Goal: Check status: Check status

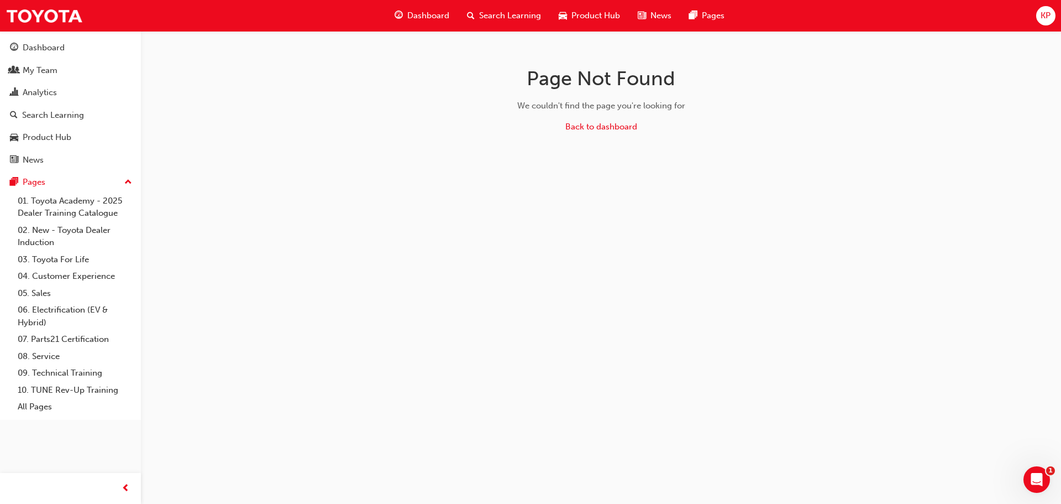
click at [47, 79] on link "My Team" at bounding box center [70, 70] width 132 height 20
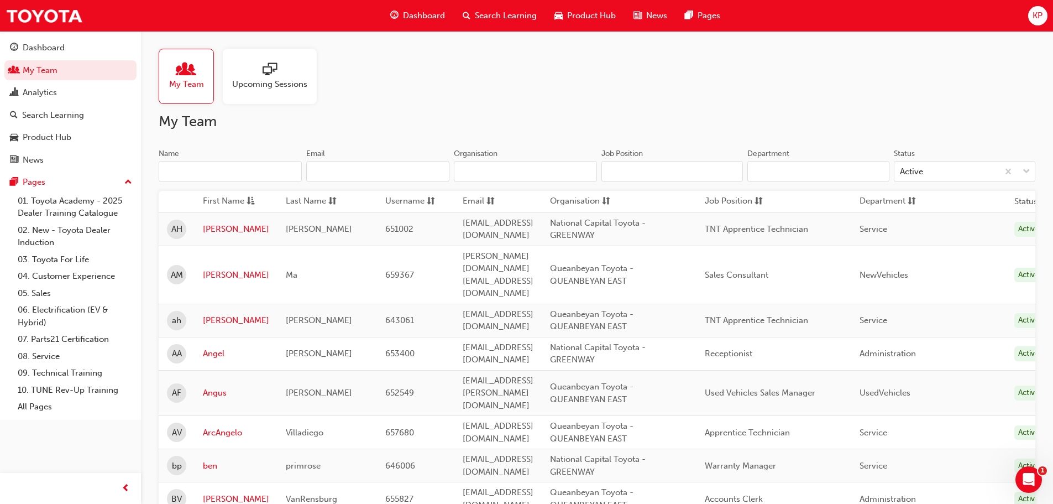
click at [207, 165] on input "Name" at bounding box center [230, 171] width 143 height 21
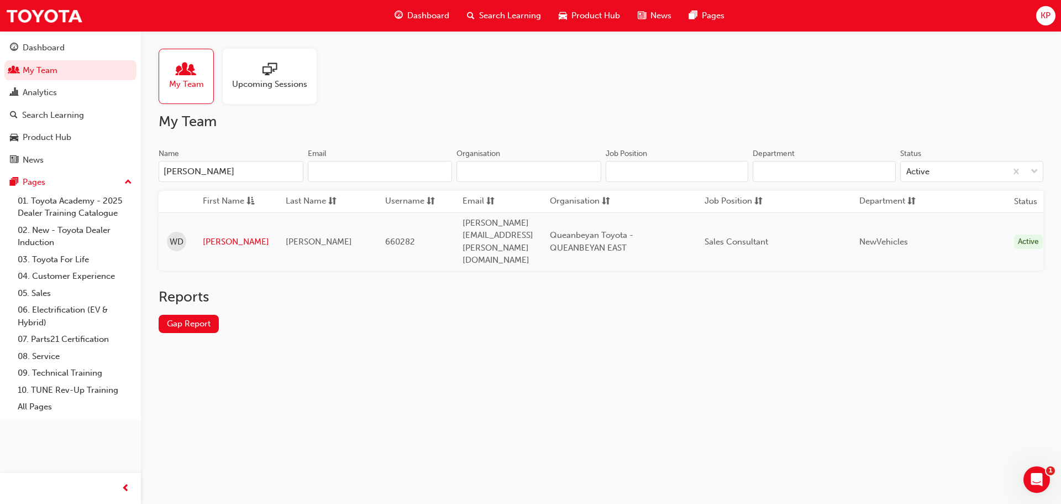
type input "[PERSON_NAME]"
click at [212, 235] on link "[PERSON_NAME]" at bounding box center [236, 241] width 66 height 13
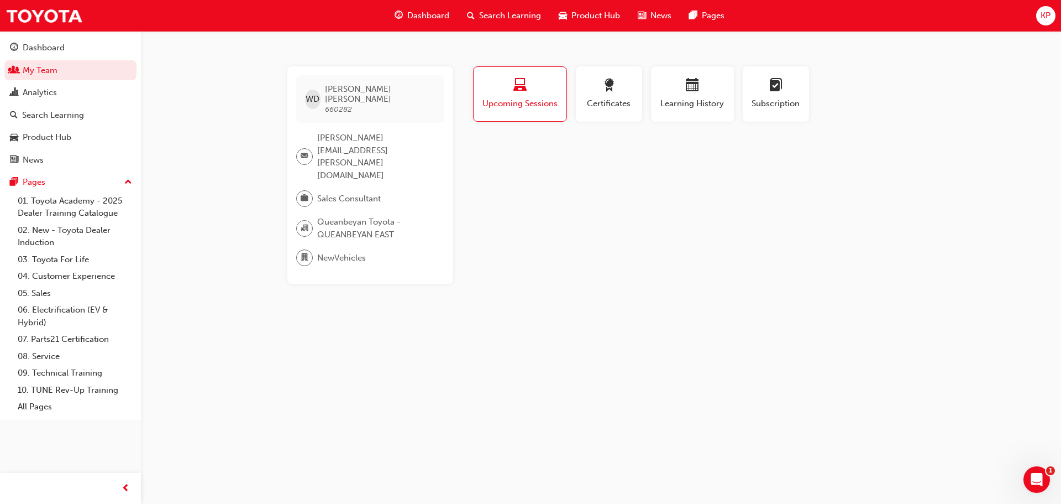
click at [704, 91] on div "button" at bounding box center [692, 86] width 66 height 17
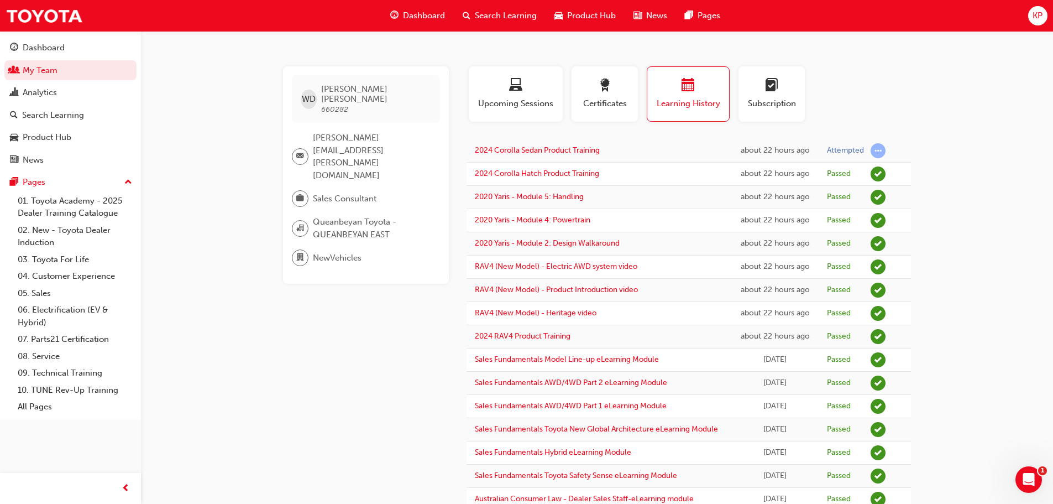
click at [756, 108] on span "Subscription" at bounding box center [772, 103] width 50 height 13
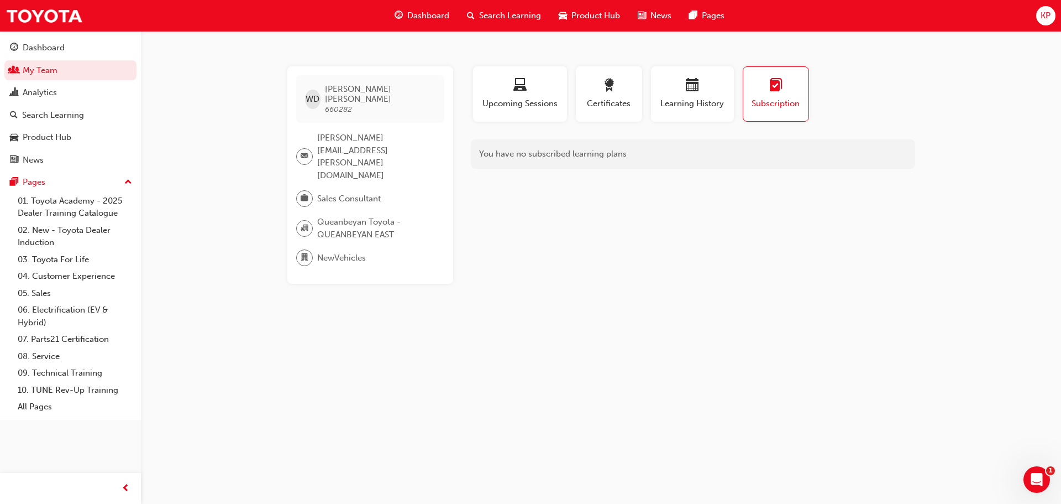
click at [708, 95] on div "Learning History" at bounding box center [692, 94] width 66 height 32
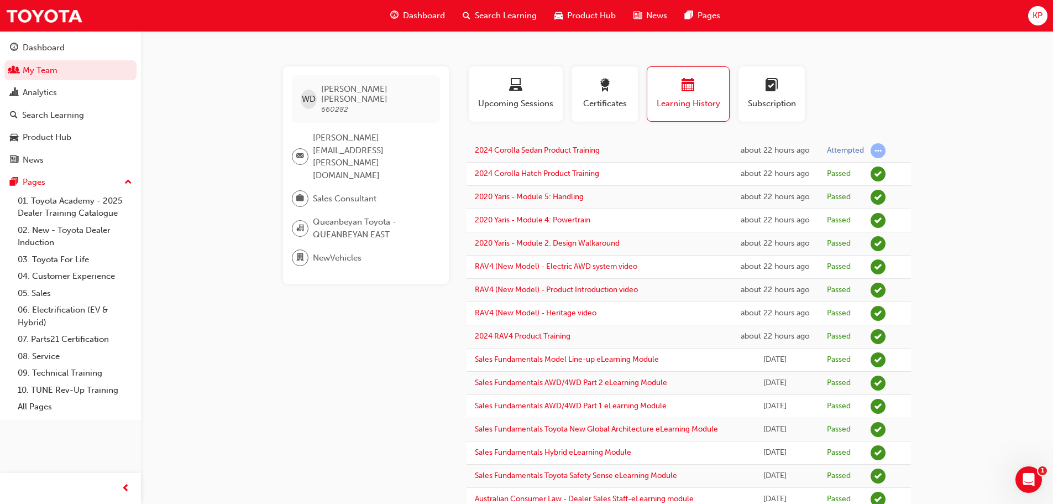
click at [57, 71] on link "My Team" at bounding box center [70, 70] width 132 height 20
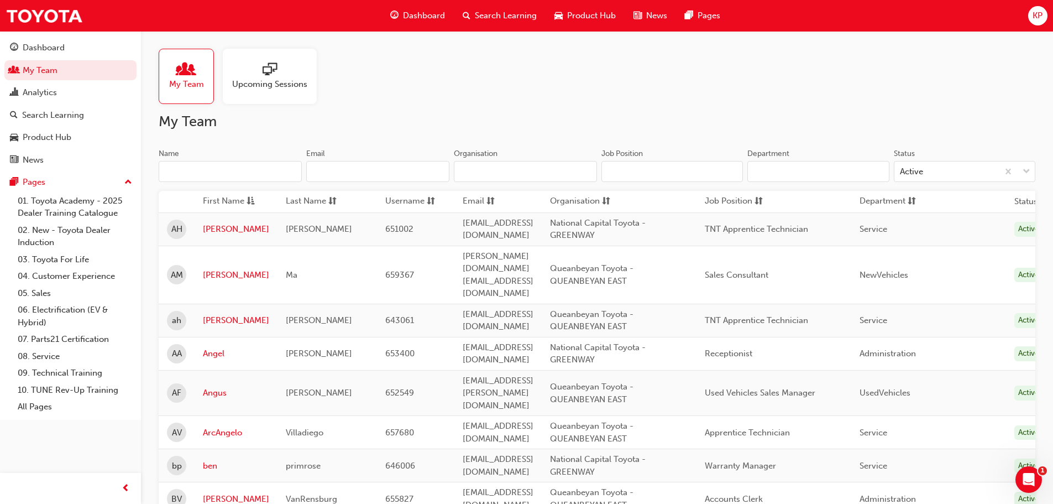
click at [80, 109] on div "Search Learning" at bounding box center [53, 115] width 62 height 13
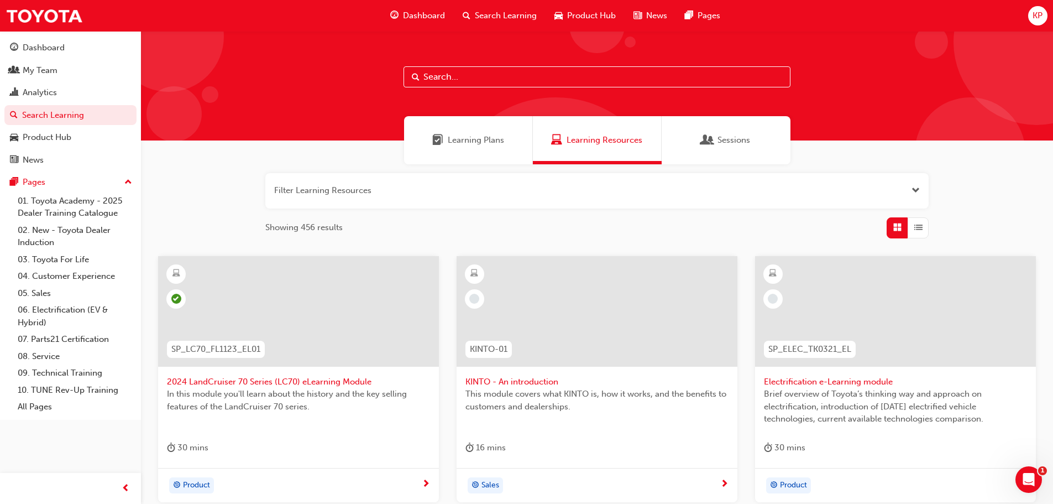
click at [343, 189] on button "button" at bounding box center [596, 190] width 663 height 35
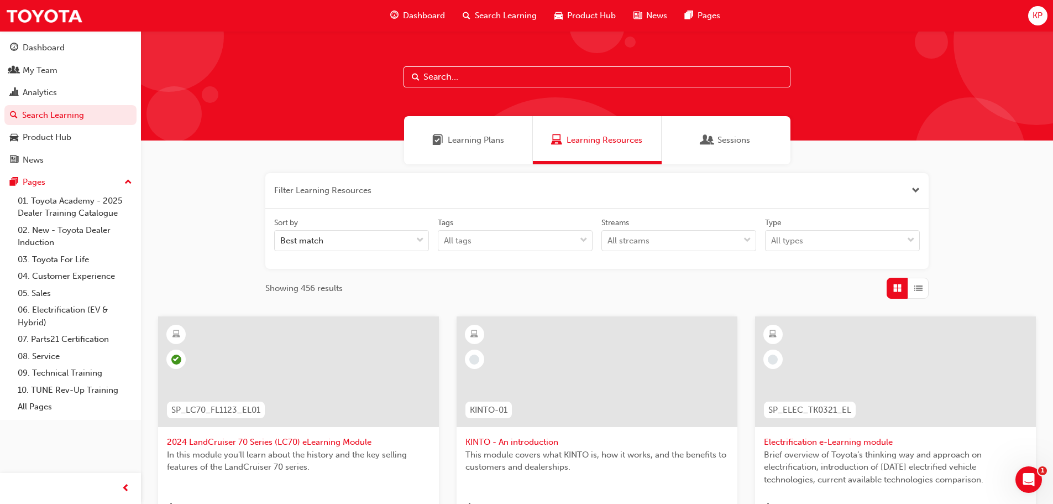
click at [463, 68] on input "text" at bounding box center [597, 76] width 387 height 21
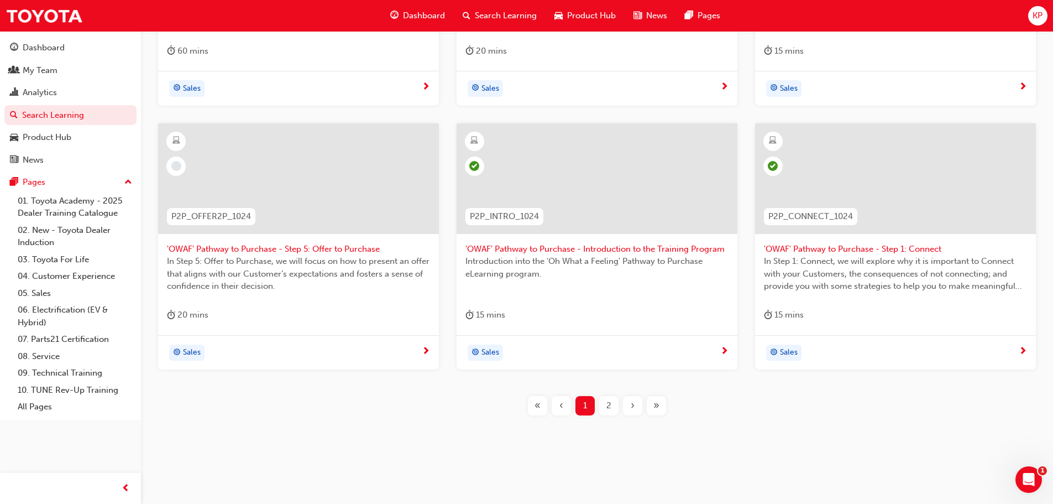
scroll to position [458, 0]
type input "OWAF"
click at [1015, 353] on div "Sales" at bounding box center [891, 351] width 255 height 17
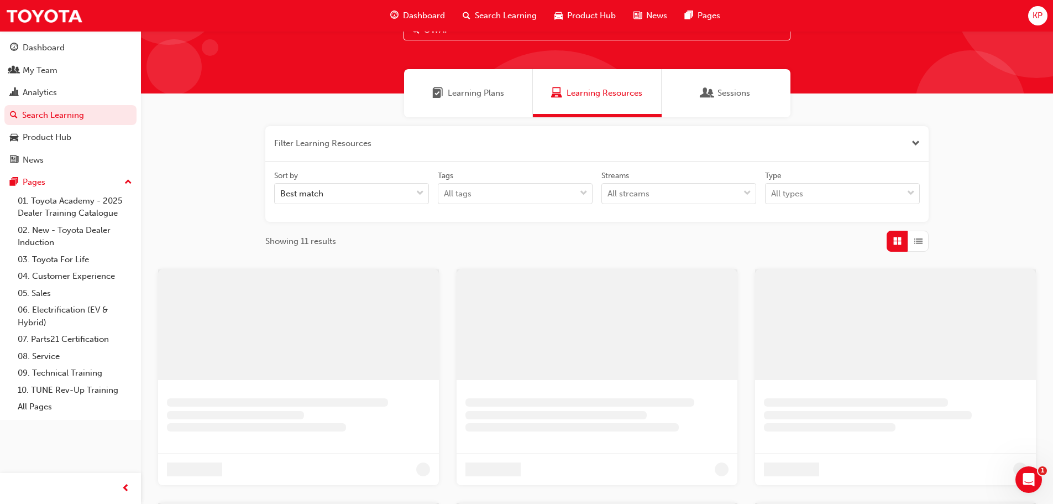
scroll to position [19, 0]
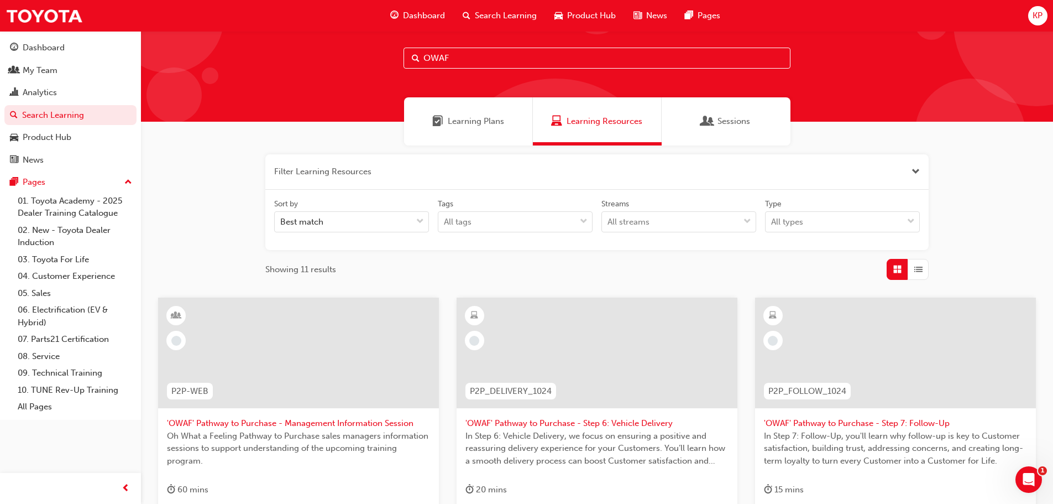
click at [44, 69] on div "My Team" at bounding box center [40, 70] width 35 height 13
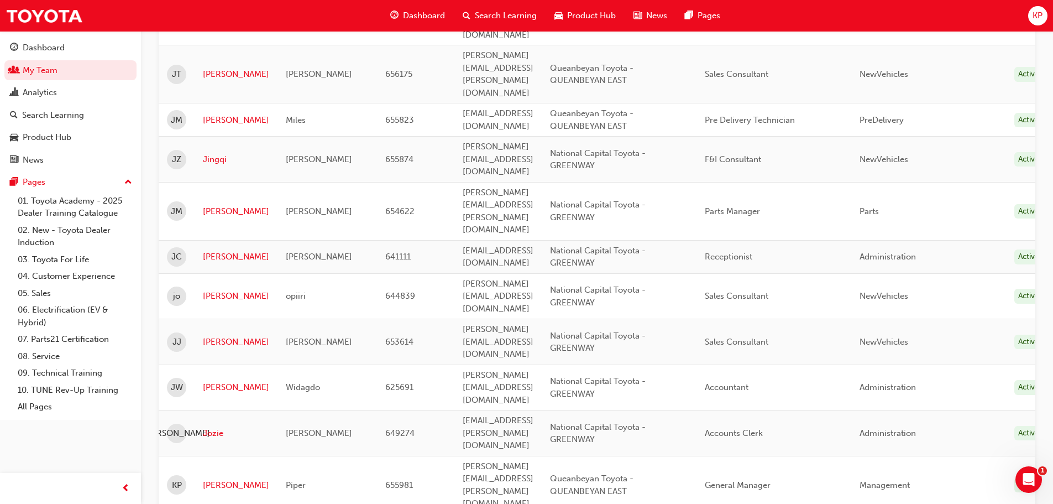
scroll to position [1511, 0]
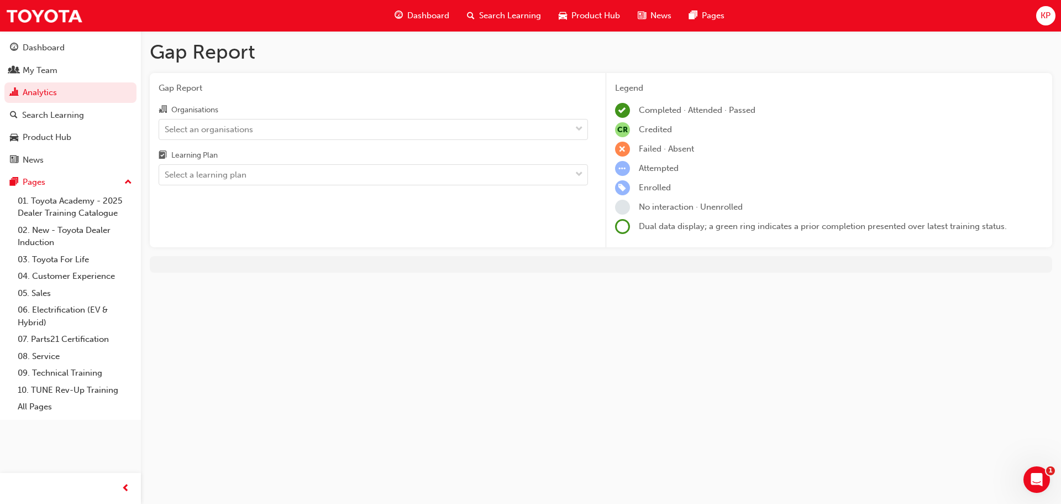
click at [421, 127] on div "Select an organisations" at bounding box center [365, 128] width 412 height 19
click at [166, 127] on input "Organisations Select an organisations" at bounding box center [165, 128] width 1 height 9
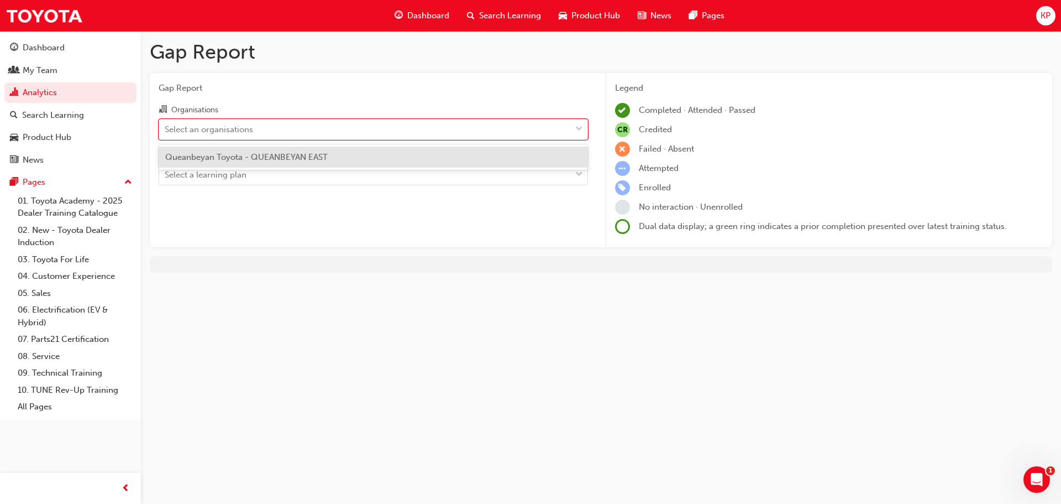
click at [318, 158] on span "Queanbeyan Toyota - QUEANBEYAN EAST" at bounding box center [246, 157] width 163 height 10
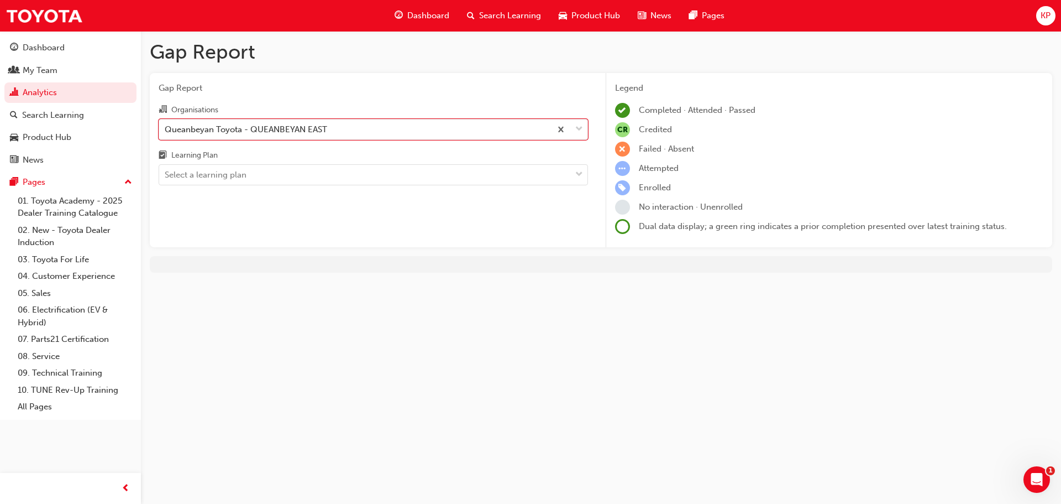
click at [244, 181] on div "Select a learning plan" at bounding box center [365, 174] width 412 height 19
click at [166, 179] on input "Learning Plan Select a learning plan" at bounding box center [165, 174] width 1 height 9
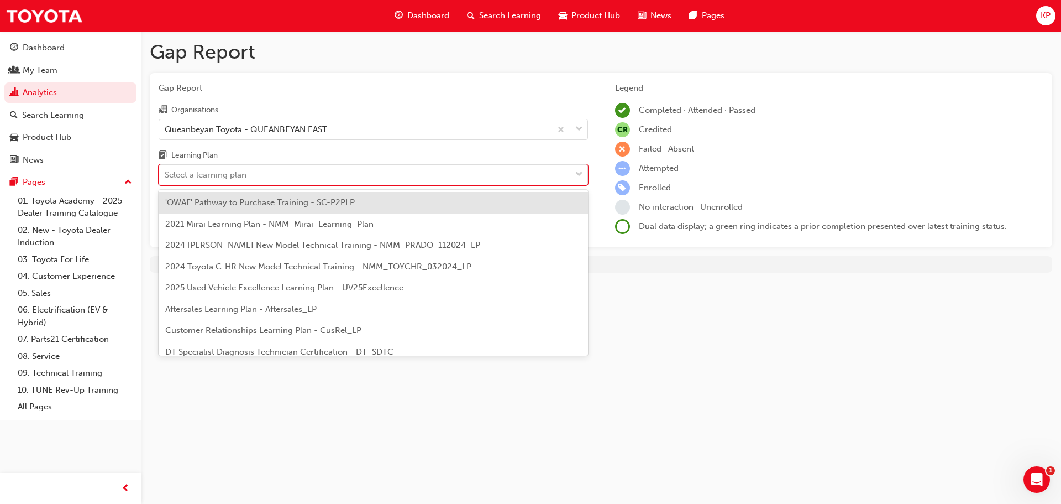
click at [301, 206] on span "'OWAF' Pathway to Purchase Training - SC-P2PLP" at bounding box center [260, 202] width 190 height 10
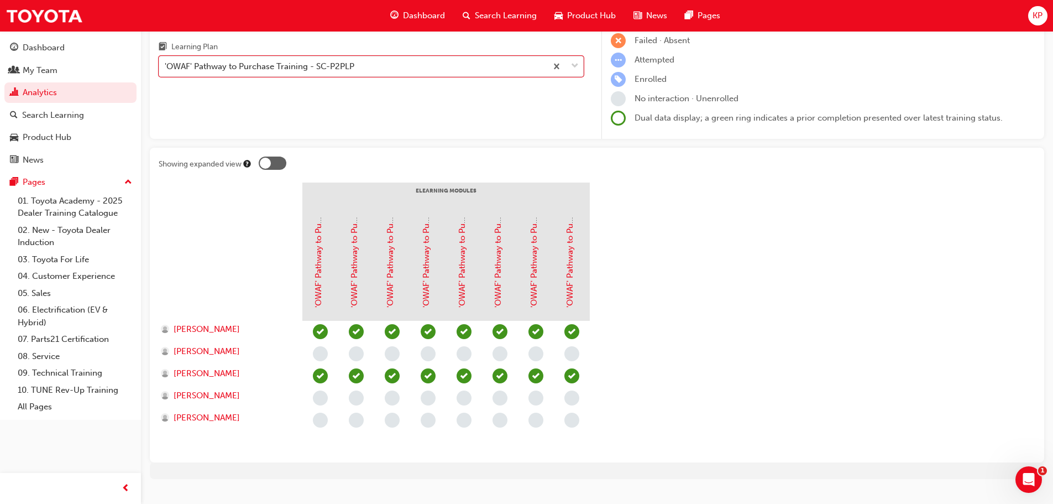
scroll to position [111, 0]
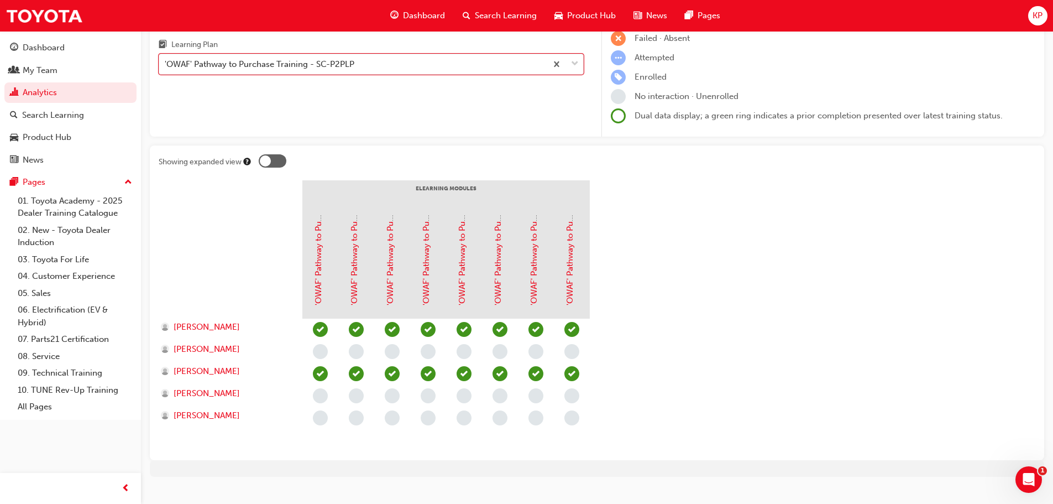
click at [275, 159] on div at bounding box center [273, 160] width 28 height 13
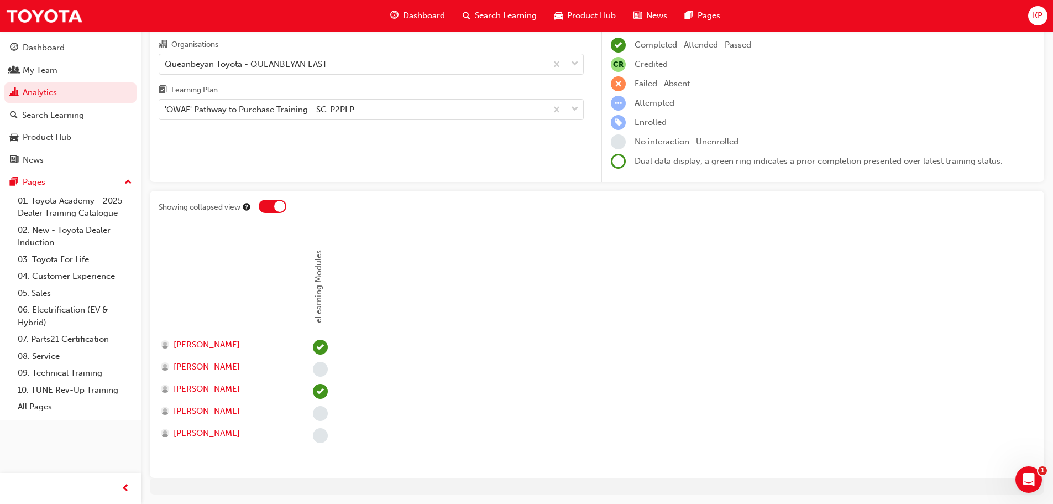
scroll to position [46, 0]
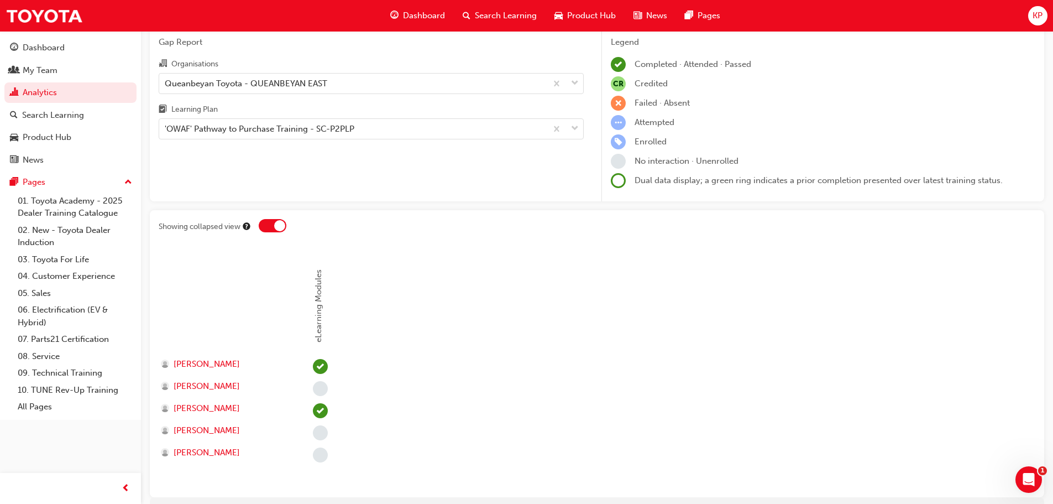
click at [274, 223] on div at bounding box center [279, 225] width 11 height 11
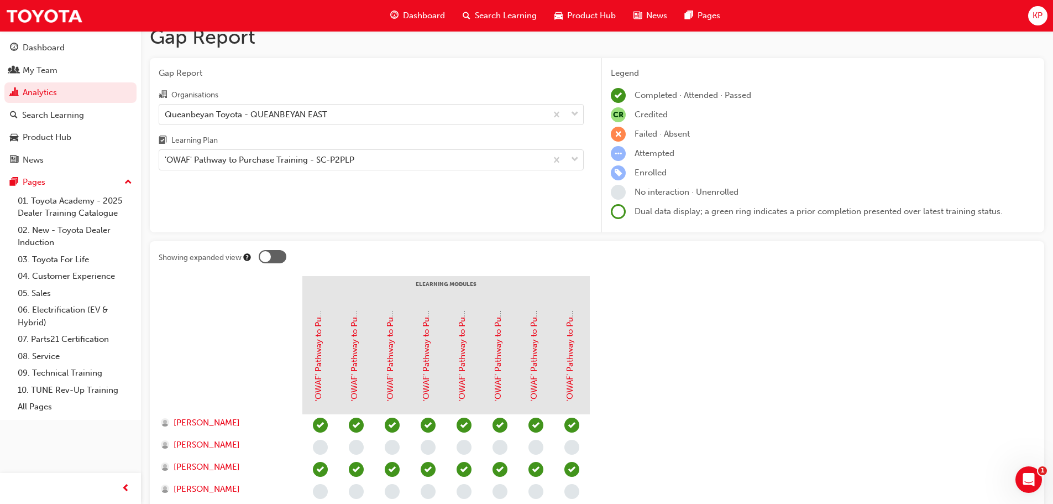
scroll to position [0, 0]
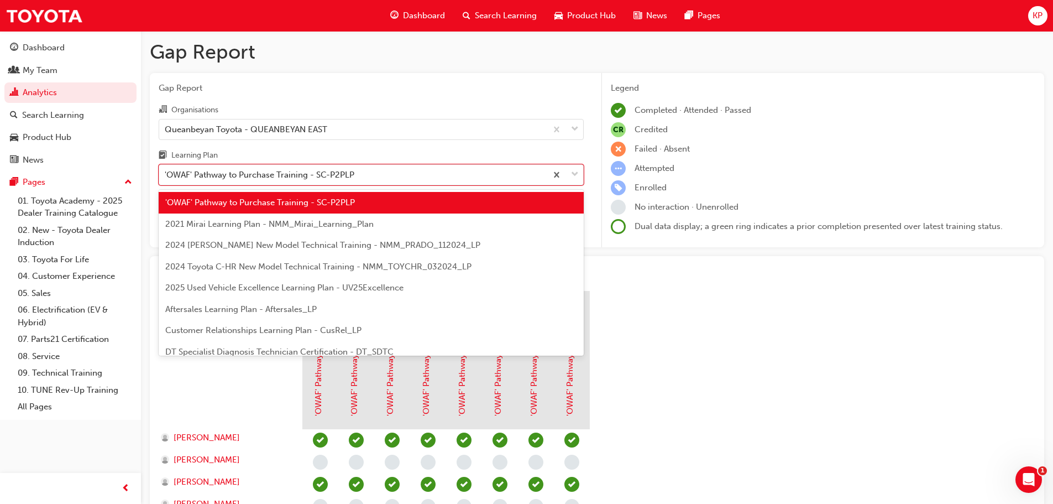
click at [390, 170] on div "'OWAF' Pathway to Purchase Training - SC-P2PLP" at bounding box center [353, 174] width 388 height 19
click at [166, 170] on input "Learning Plan option 'OWAF' Pathway to Purchase Training - SC-P2PLP, selected. …" at bounding box center [165, 174] width 1 height 9
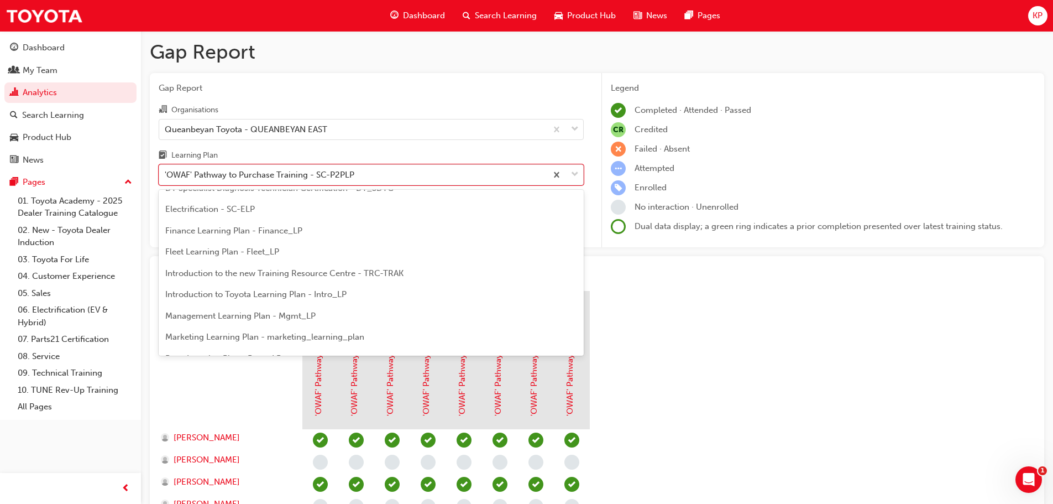
scroll to position [166, 0]
click at [353, 297] on div "Introduction to Toyota Learning Plan - Intro_LP" at bounding box center [371, 292] width 425 height 22
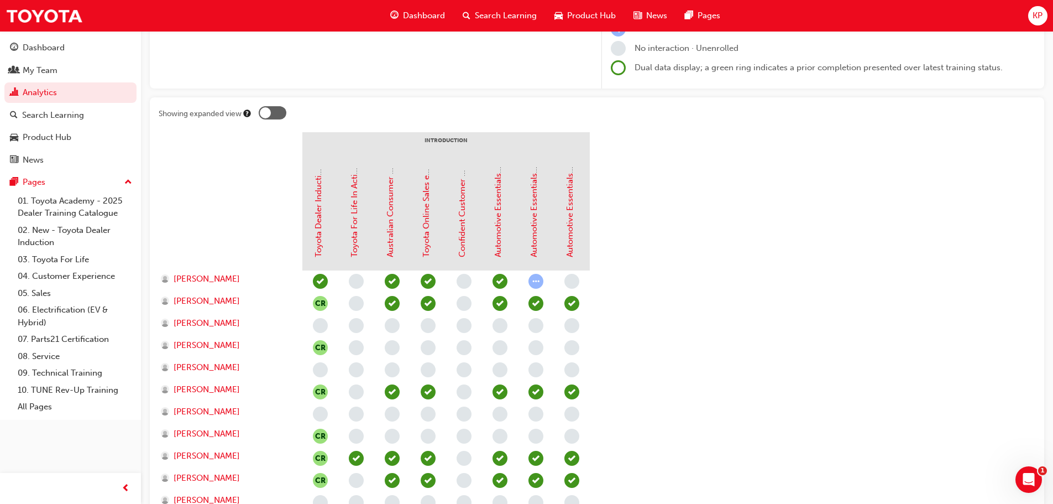
scroll to position [151, 0]
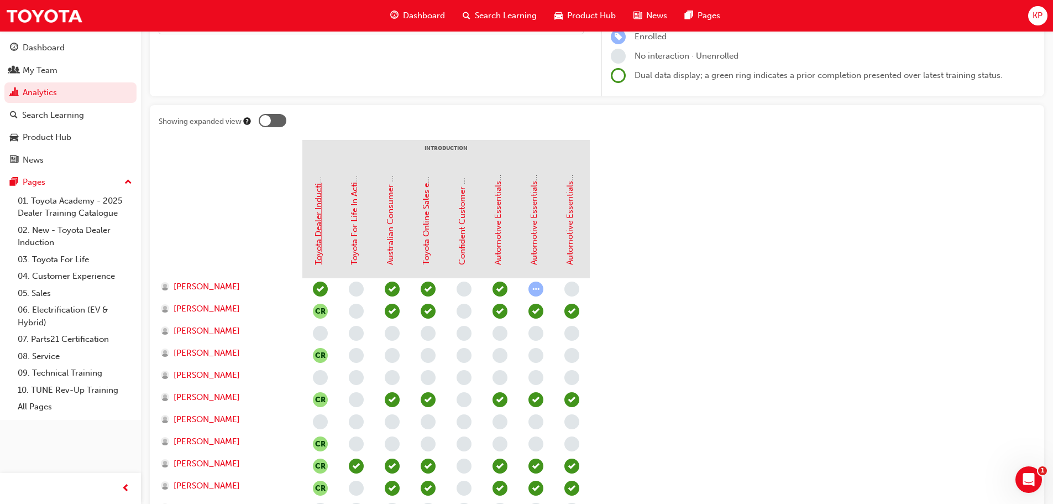
click at [320, 228] on link "Toyota Dealer Induction" at bounding box center [318, 219] width 10 height 92
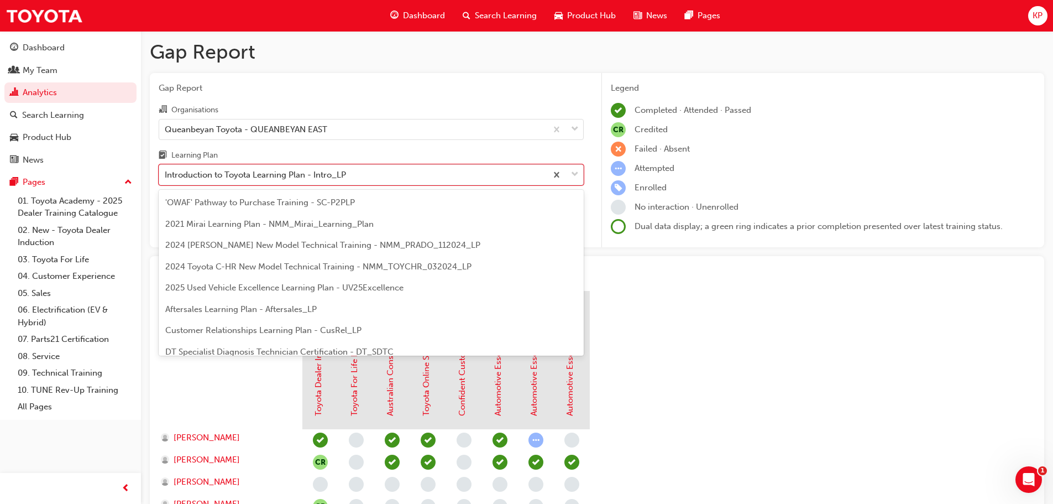
click at [355, 173] on div "Introduction to Toyota Learning Plan - Intro_LP" at bounding box center [353, 174] width 388 height 19
click at [166, 173] on input "Learning Plan option Introduction to Toyota Learning Plan - Intro_LP focused, 1…" at bounding box center [165, 174] width 1 height 9
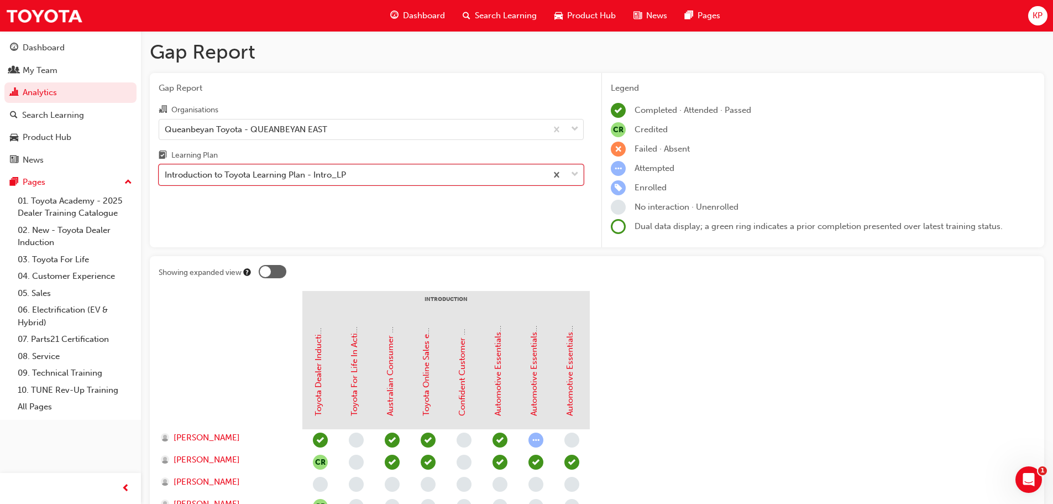
click at [355, 173] on div "Introduction to Toyota Learning Plan - Intro_LP" at bounding box center [353, 174] width 388 height 19
click at [166, 173] on input "Learning Plan 0 results available. Select is focused ,type to refine list, pres…" at bounding box center [165, 174] width 1 height 9
click at [355, 173] on div "Introduction to Toyota Learning Plan - Intro_LP" at bounding box center [353, 174] width 388 height 19
click at [166, 173] on input "Learning Plan 0 results available. Select is focused ,type to refine list, pres…" at bounding box center [165, 174] width 1 height 9
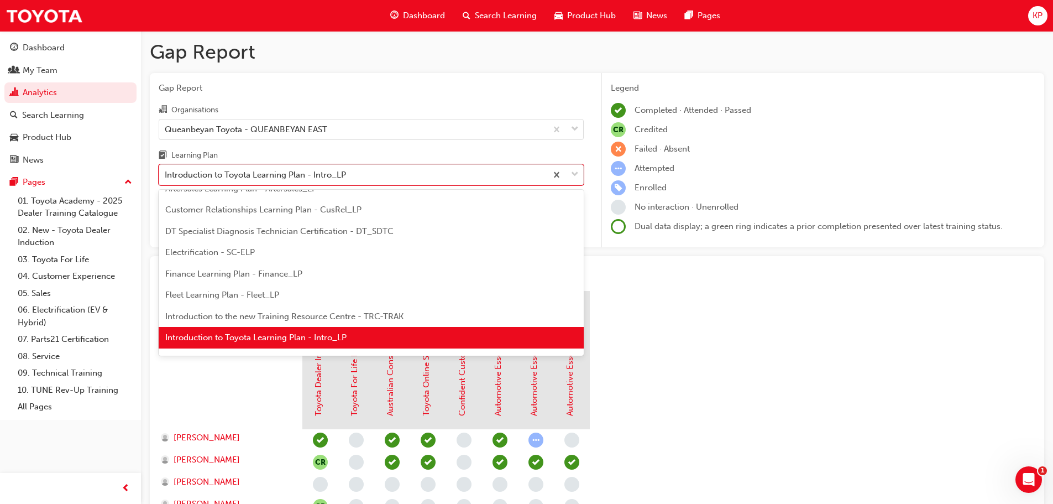
click at [323, 344] on div "Introduction to Toyota Learning Plan - Intro_LP" at bounding box center [371, 338] width 425 height 22
